Goal: Find specific page/section

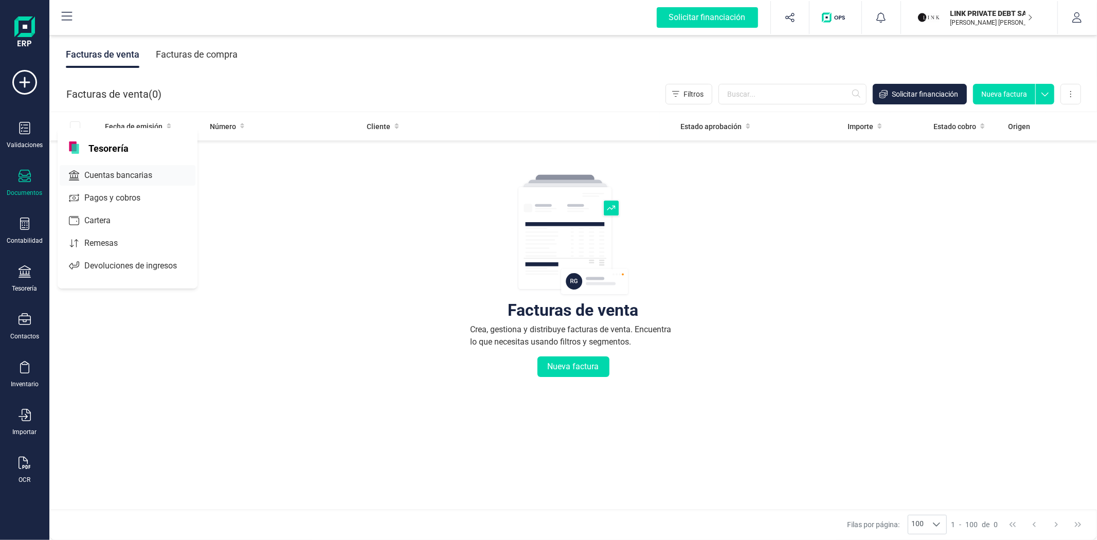
click at [99, 174] on span "Cuentas bancarias" at bounding box center [125, 175] width 91 height 12
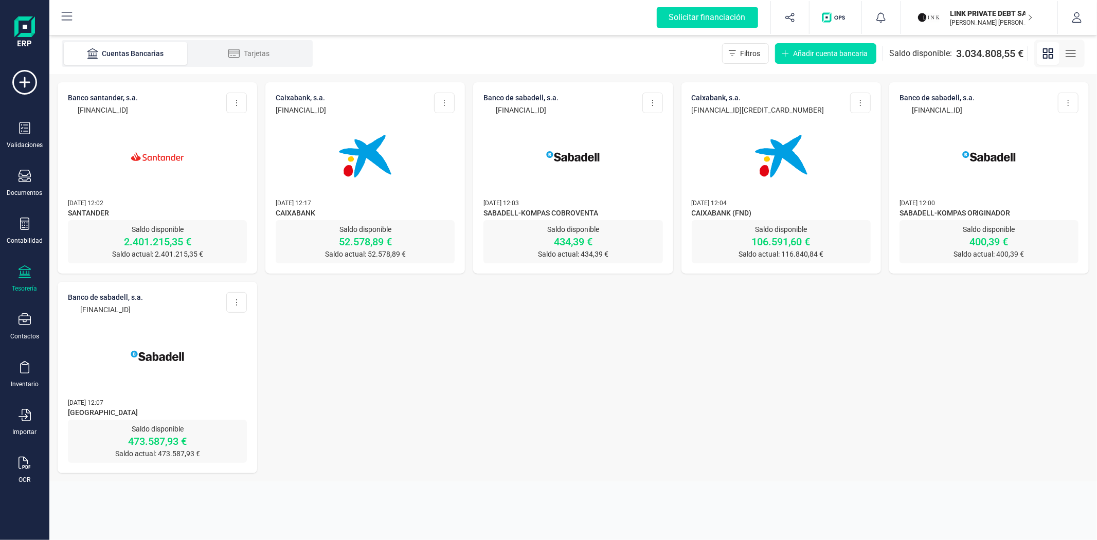
click at [166, 185] on img at bounding box center [157, 156] width 86 height 86
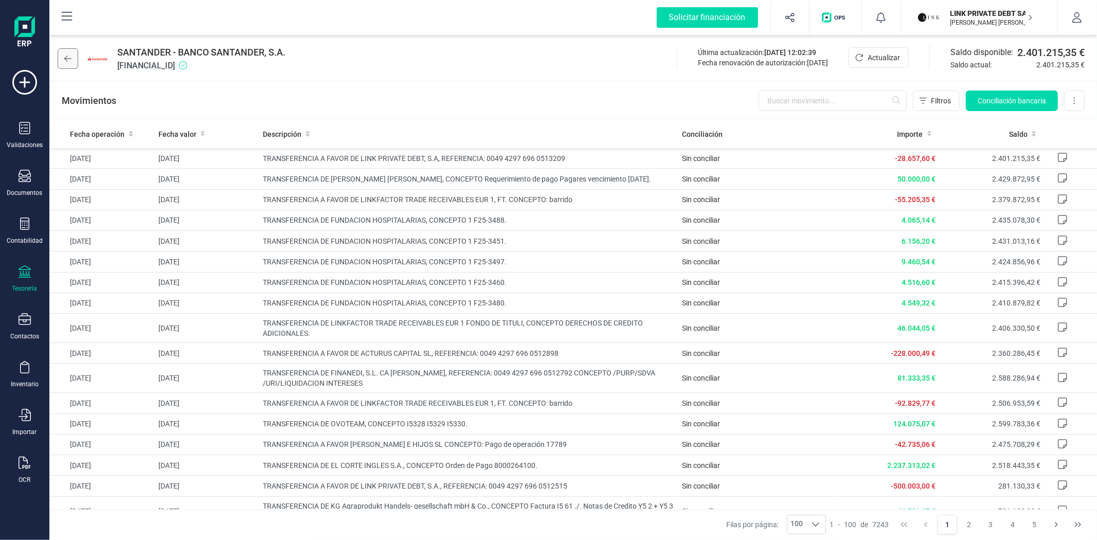
click at [62, 56] on button at bounding box center [68, 58] width 21 height 21
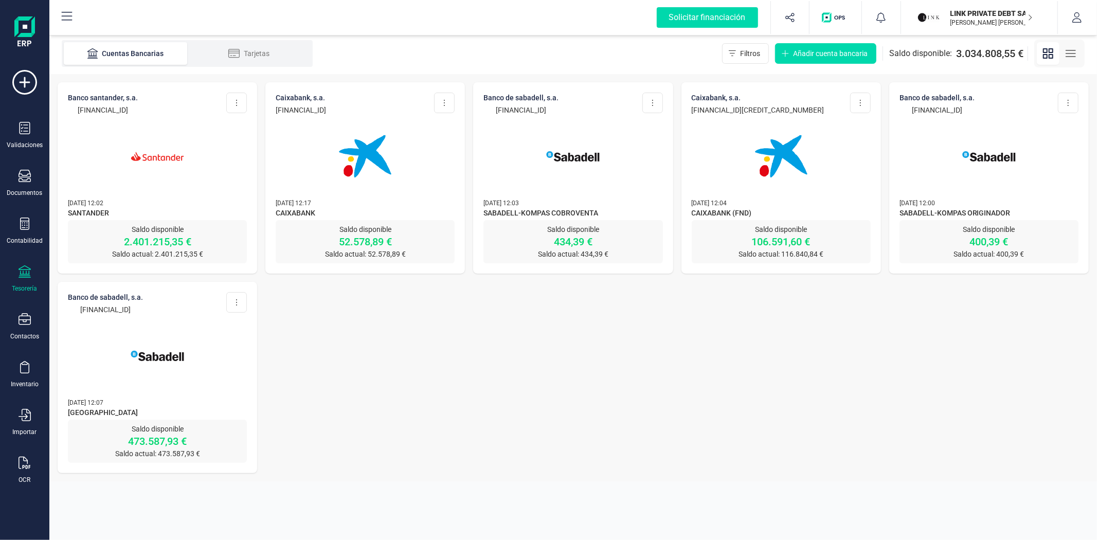
click at [734, 167] on div at bounding box center [781, 150] width 179 height 70
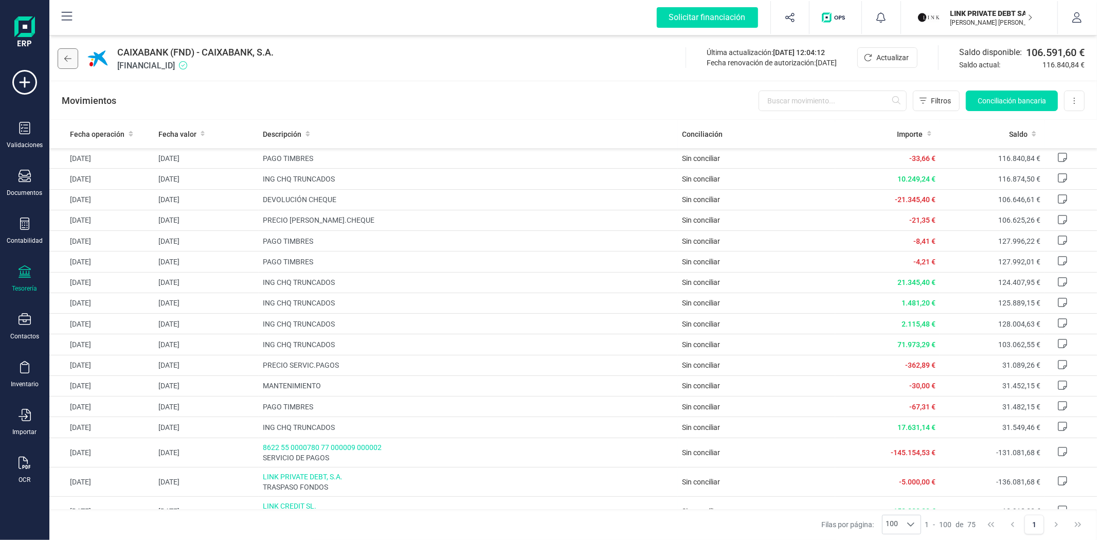
click at [60, 57] on button at bounding box center [68, 58] width 21 height 21
